Goal: Transaction & Acquisition: Purchase product/service

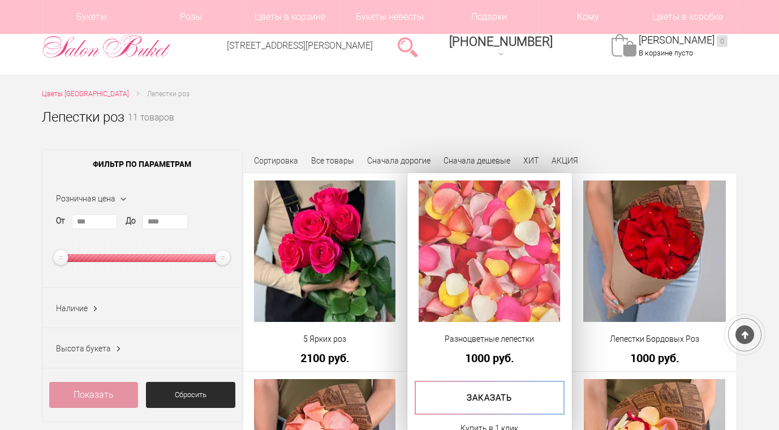
scroll to position [113, 0]
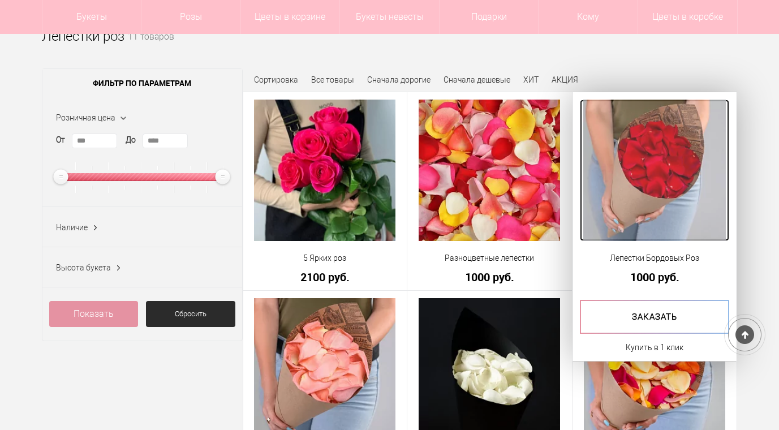
click at [639, 214] on img at bounding box center [654, 170] width 143 height 141
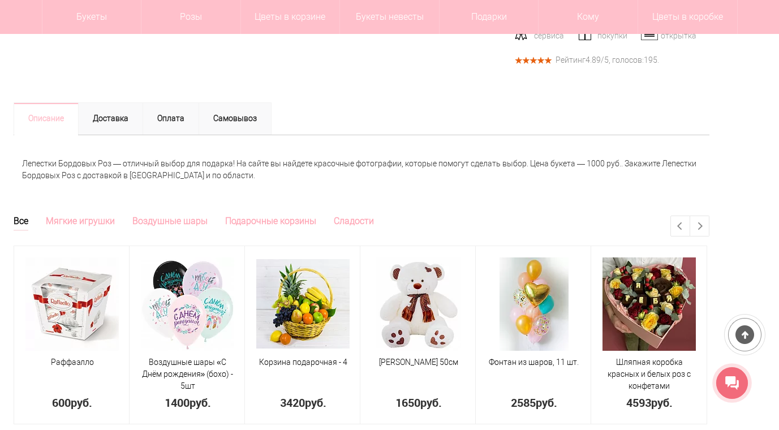
scroll to position [453, 0]
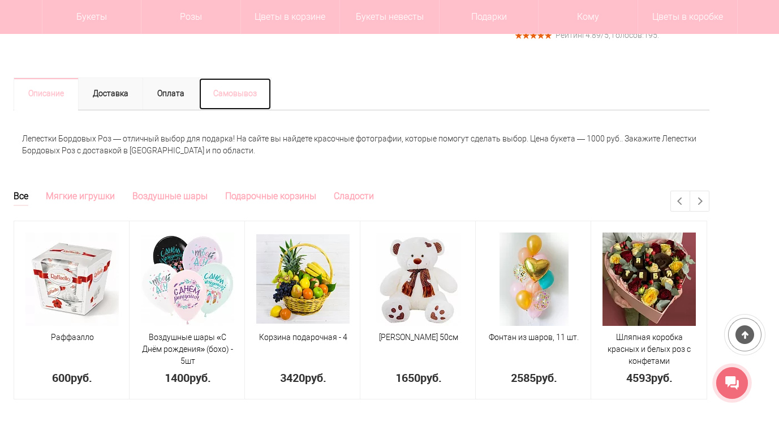
click at [245, 101] on link "Самовывоз" at bounding box center [235, 94] width 73 height 33
